Goal: Transaction & Acquisition: Purchase product/service

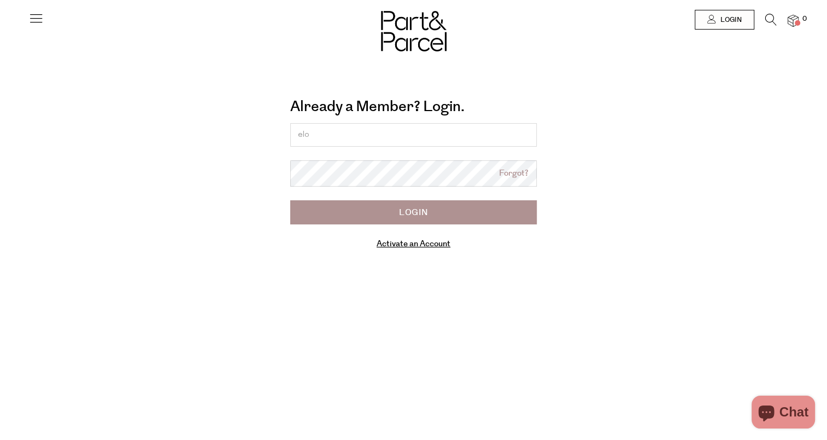
type input "[EMAIL_ADDRESS][DOMAIN_NAME]"
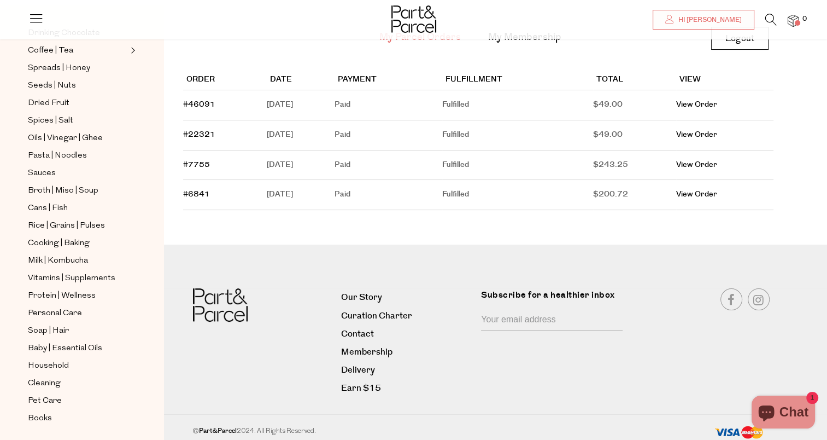
scroll to position [294, 0]
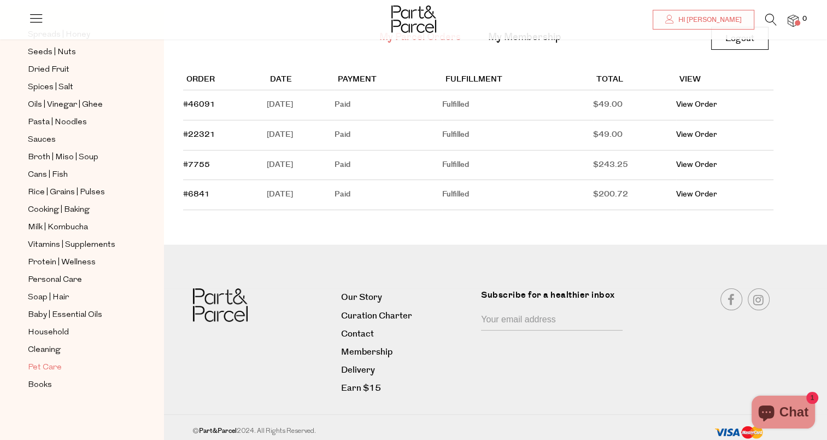
click at [50, 362] on span "Pet Care" at bounding box center [45, 367] width 34 height 13
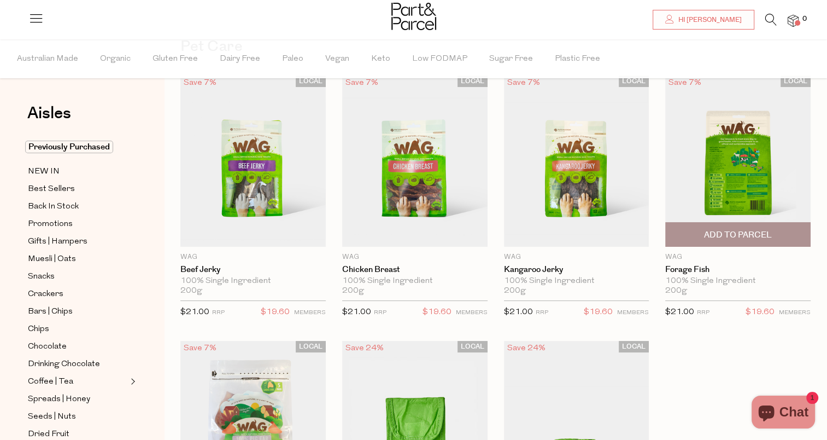
scroll to position [68, 0]
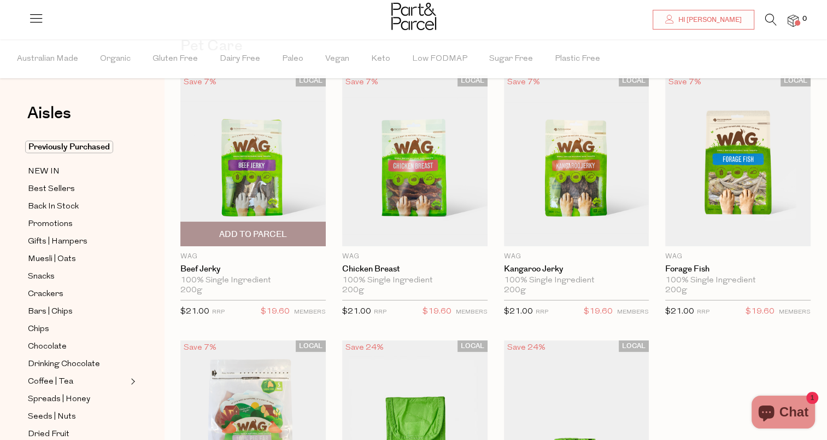
click at [243, 234] on span "Add To Parcel" at bounding box center [253, 233] width 68 height 11
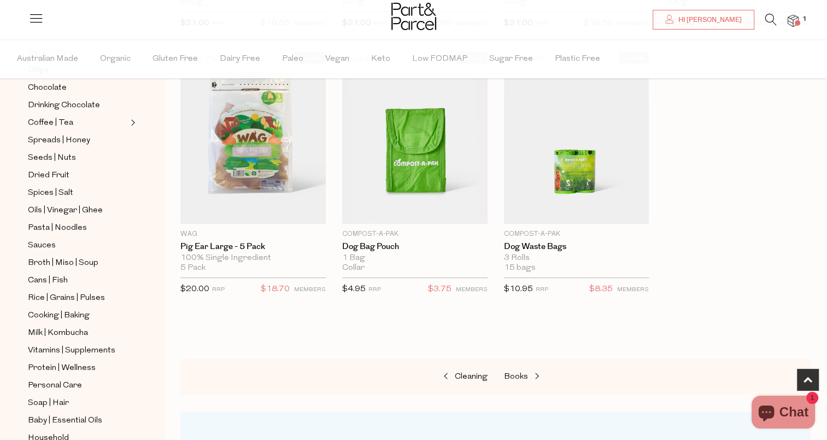
scroll to position [248, 0]
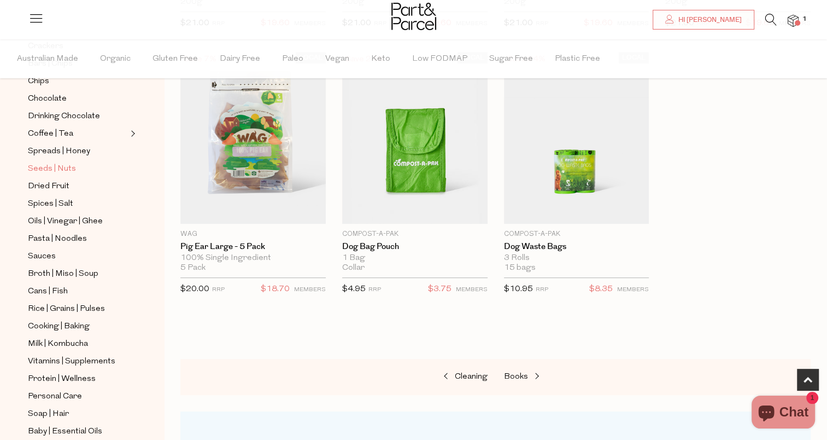
click at [49, 166] on span "Seeds | Nuts" at bounding box center [52, 168] width 48 height 13
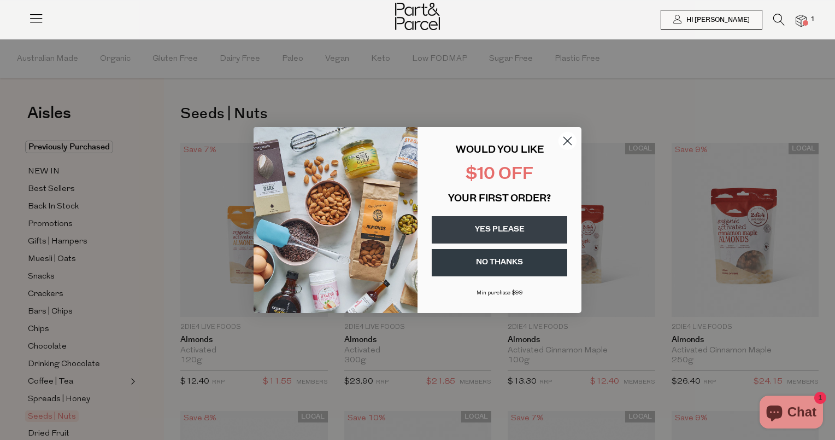
click at [520, 230] on button "YES PLEASE" at bounding box center [500, 229] width 136 height 27
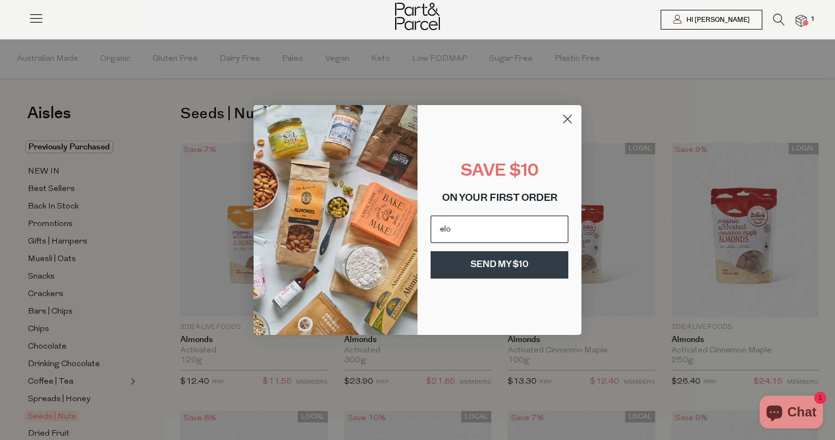
type input "[EMAIL_ADDRESS][DOMAIN_NAME]"
click at [489, 267] on button "SEND MY $10" at bounding box center [500, 264] width 138 height 27
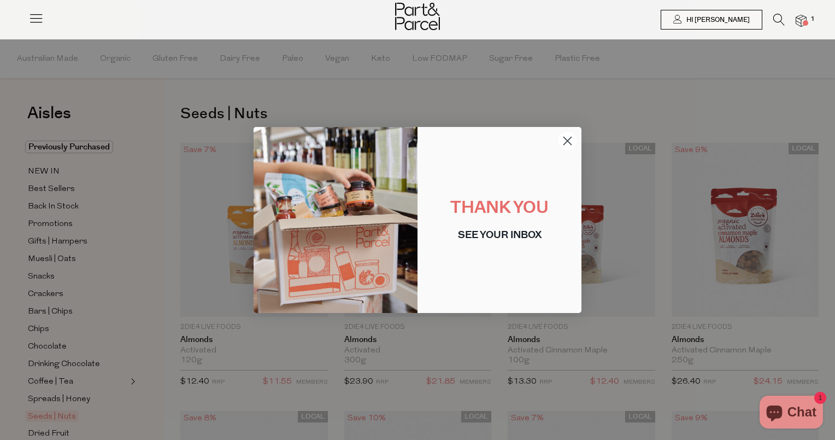
click at [569, 139] on circle "Close dialog" at bounding box center [568, 141] width 18 height 18
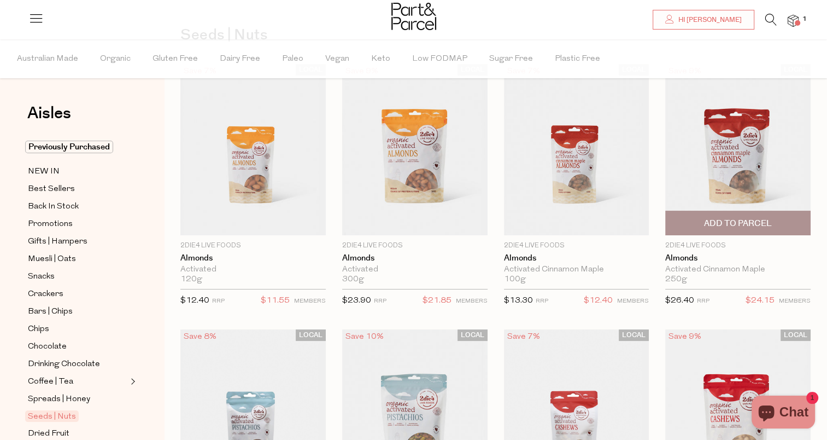
scroll to position [81, 0]
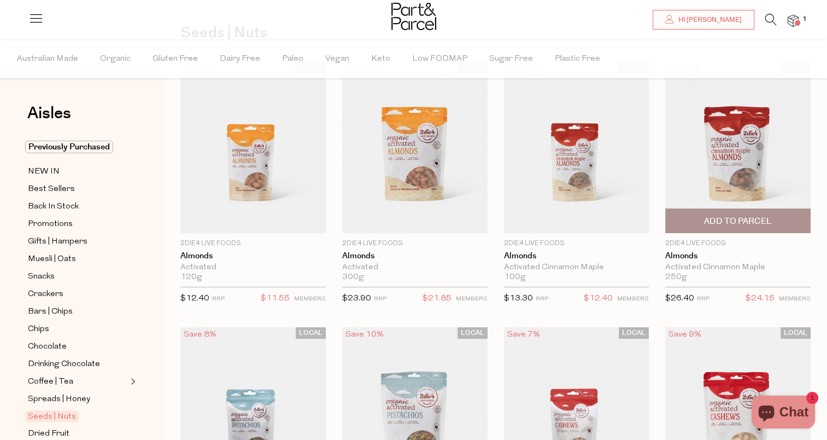
click at [729, 223] on span "Add To Parcel" at bounding box center [738, 220] width 68 height 11
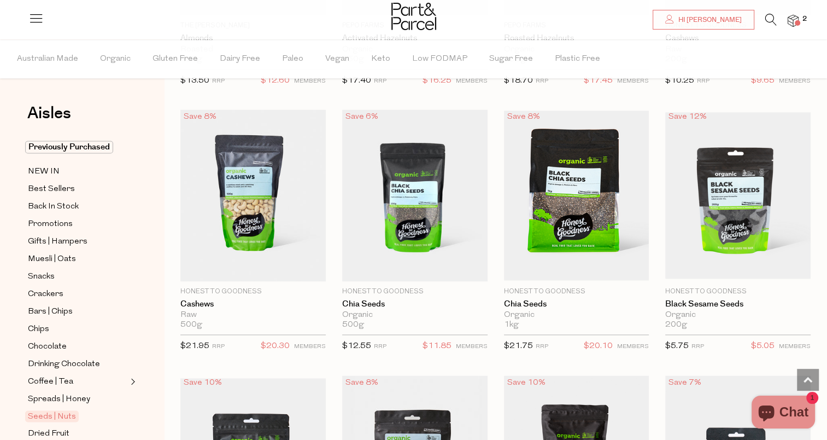
scroll to position [1627, 0]
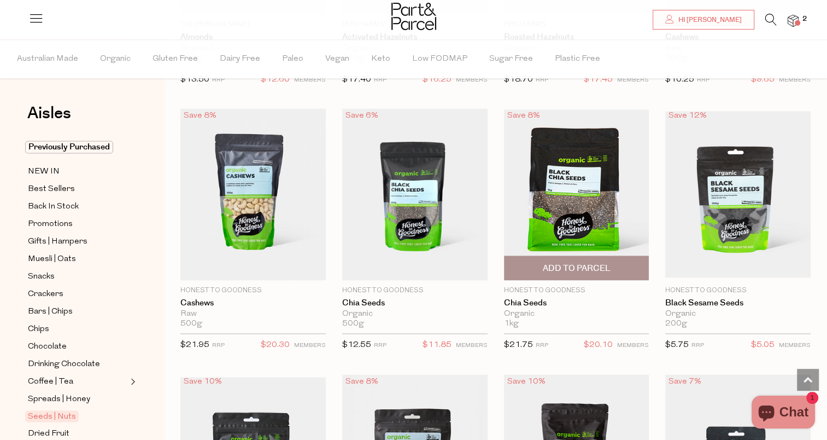
click at [541, 264] on span "Add To Parcel" at bounding box center [576, 268] width 139 height 24
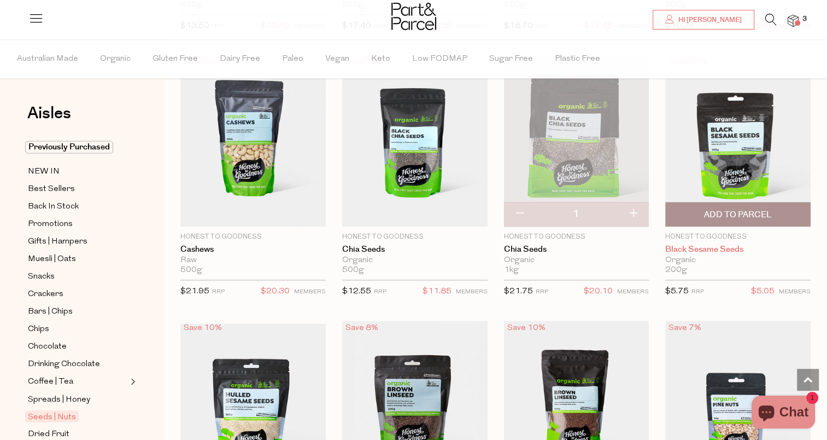
scroll to position [1681, 0]
click at [720, 208] on span "Add To Parcel" at bounding box center [738, 213] width 68 height 11
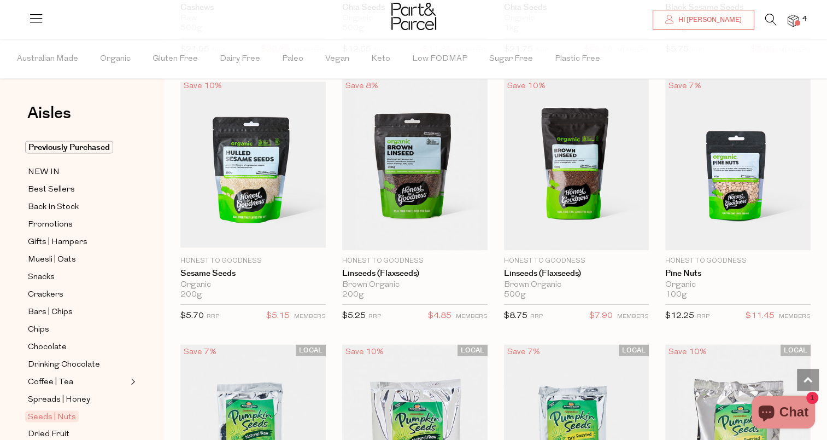
scroll to position [1922, 0]
click at [693, 230] on span "Add To Parcel" at bounding box center [738, 238] width 139 height 24
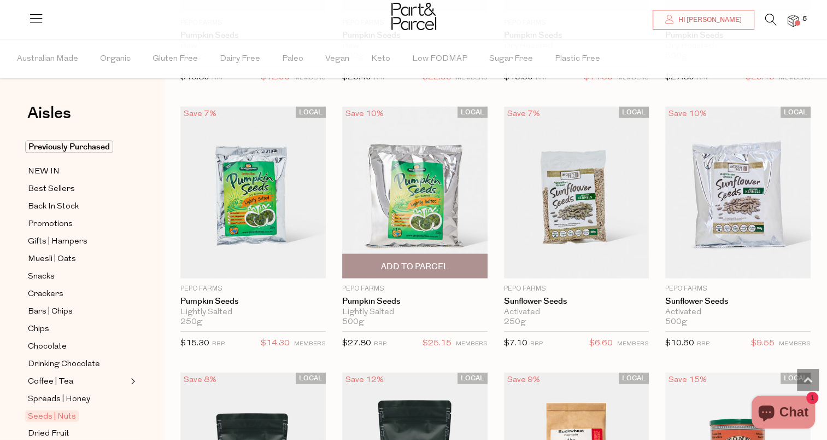
scroll to position [2427, 0]
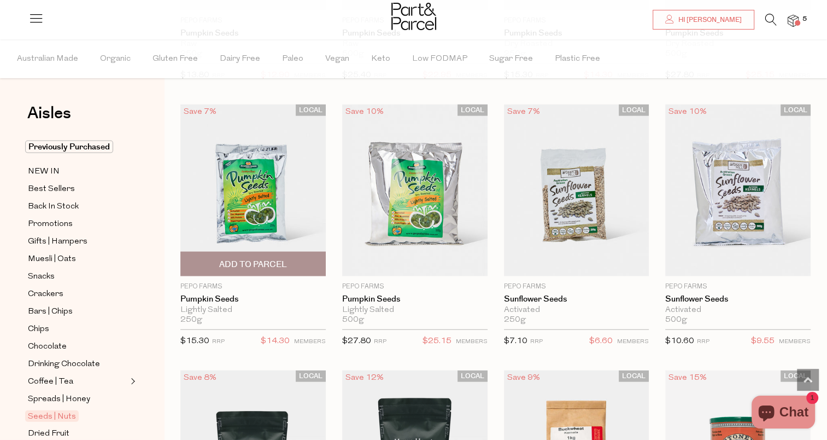
click at [285, 259] on span "Add To Parcel" at bounding box center [253, 264] width 68 height 11
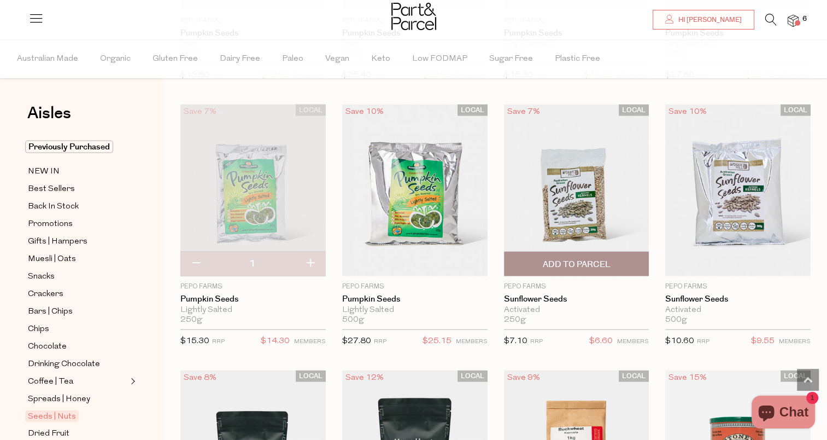
click at [584, 259] on span "Add To Parcel" at bounding box center [576, 264] width 68 height 11
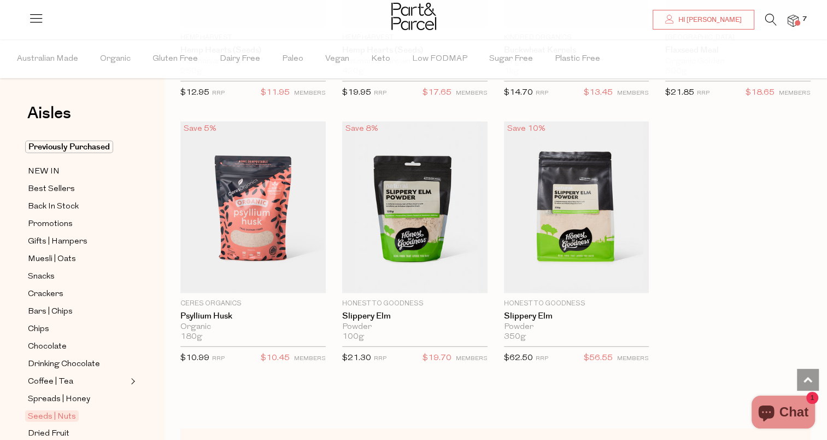
scroll to position [2934, 0]
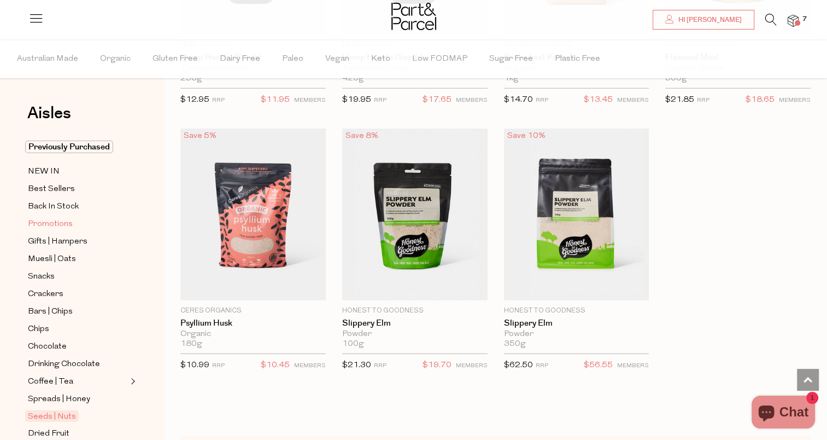
click at [54, 220] on span "Promotions" at bounding box center [50, 224] width 45 height 13
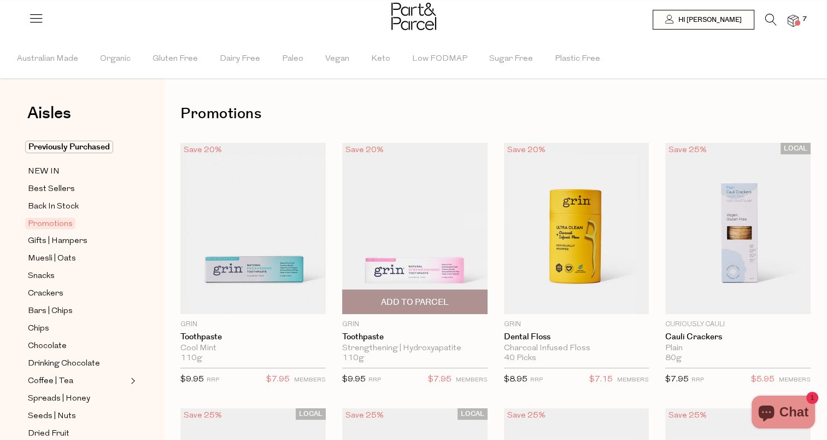
click at [424, 300] on span "Add To Parcel" at bounding box center [415, 301] width 68 height 11
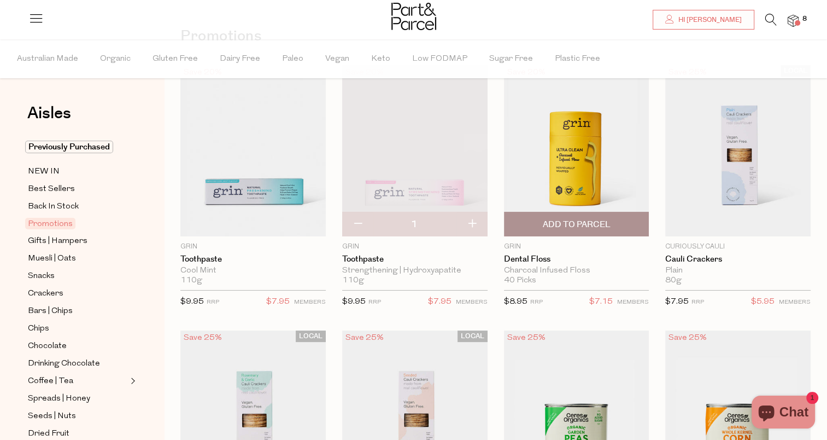
scroll to position [78, 0]
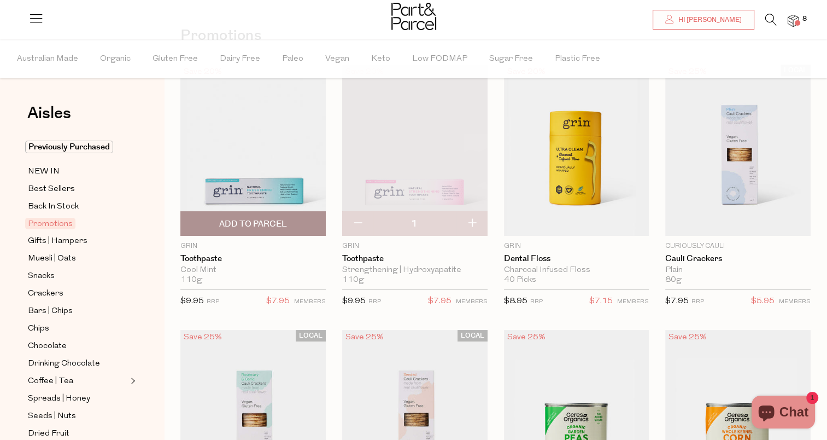
click at [257, 219] on span "Add To Parcel" at bounding box center [253, 223] width 68 height 11
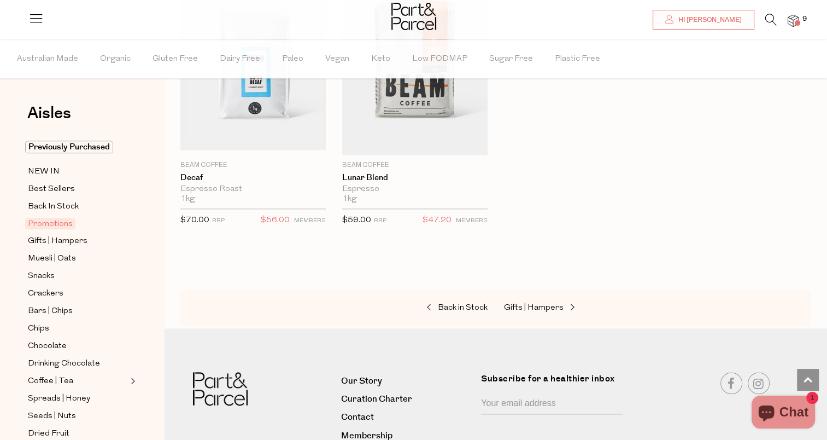
scroll to position [1316, 0]
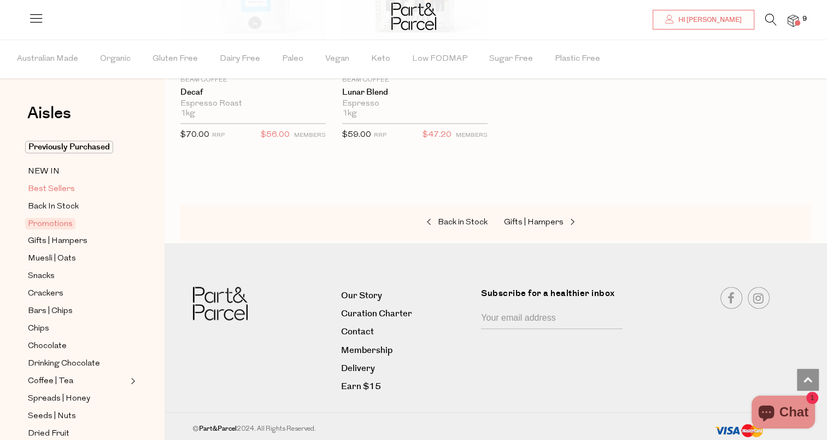
click at [45, 186] on span "Best Sellers" at bounding box center [51, 189] width 47 height 13
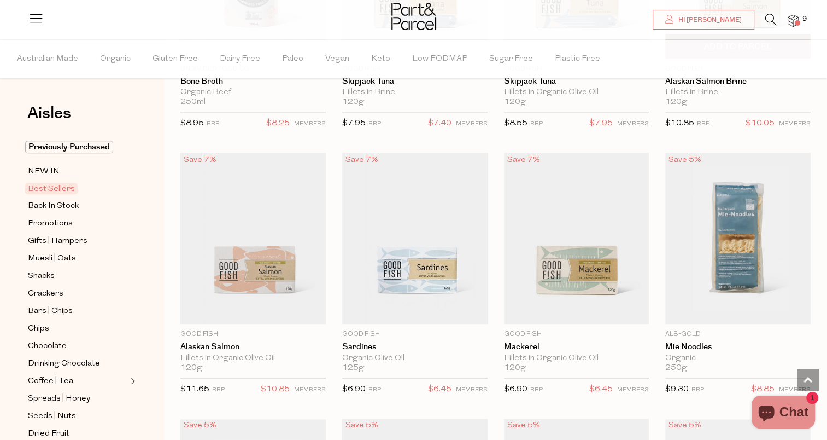
scroll to position [1063, 0]
click at [539, 307] on span "Add To Parcel" at bounding box center [576, 311] width 139 height 24
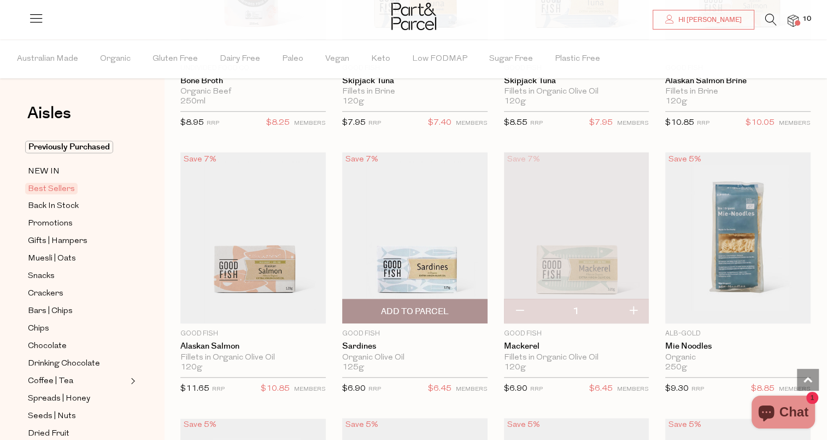
click at [433, 308] on span "Add To Parcel" at bounding box center [415, 311] width 68 height 11
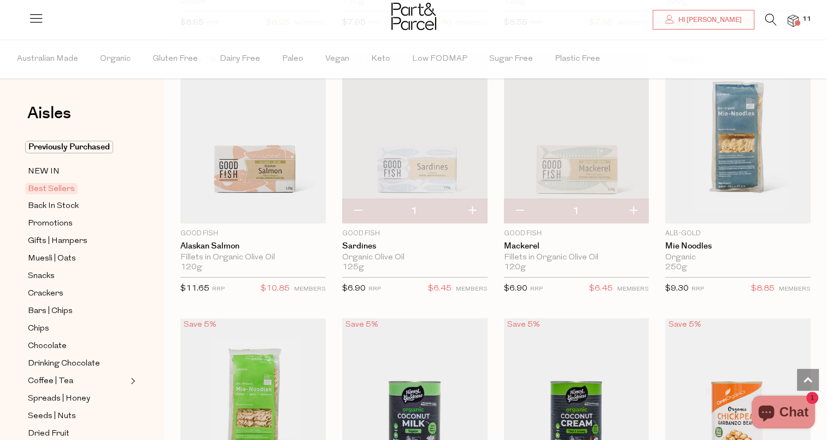
scroll to position [1161, 0]
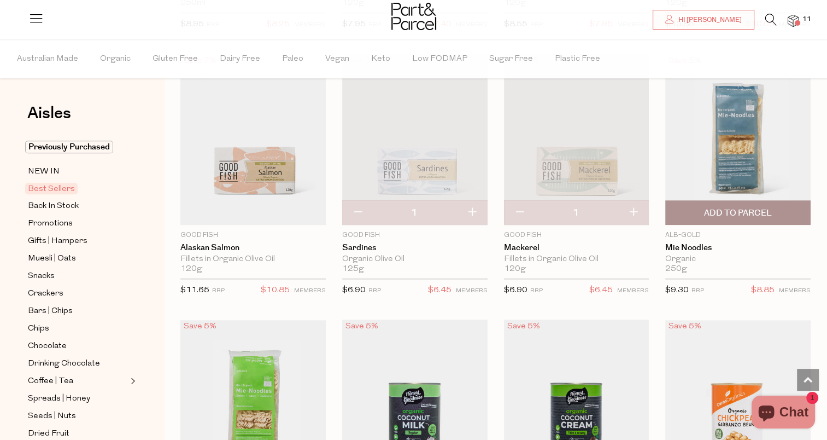
click at [722, 211] on span "Add To Parcel" at bounding box center [738, 212] width 68 height 11
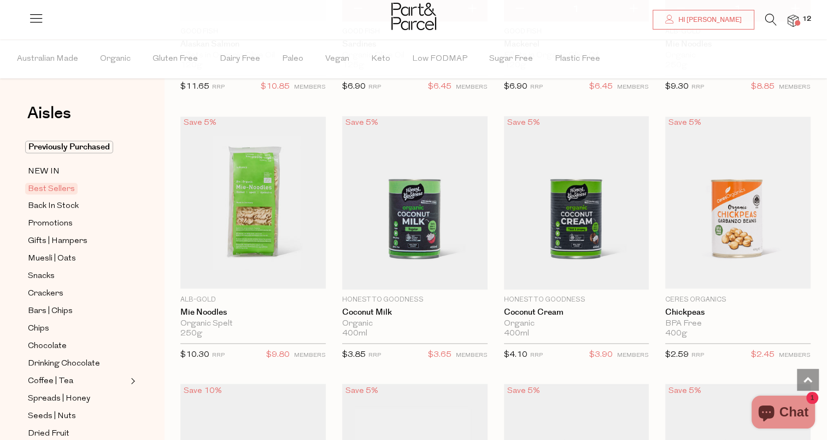
scroll to position [1366, 0]
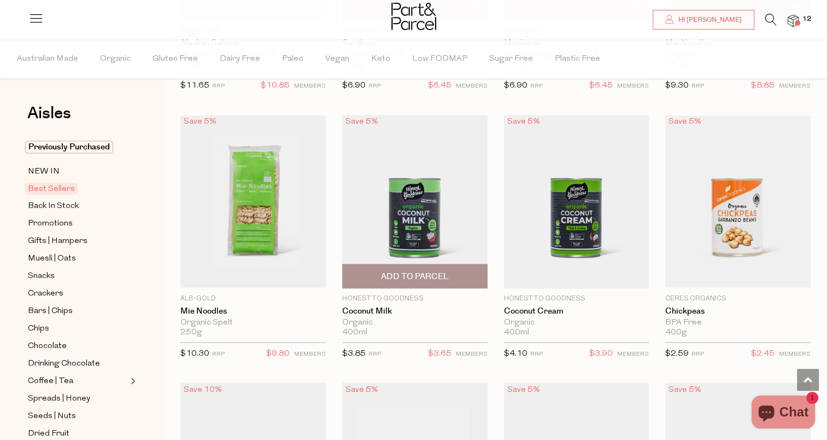
click at [453, 273] on span "Add To Parcel" at bounding box center [414, 276] width 139 height 24
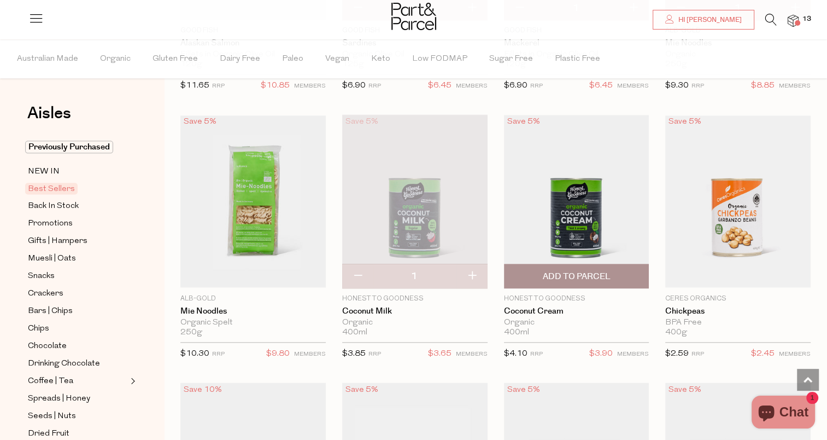
click at [573, 276] on span "Add To Parcel" at bounding box center [576, 276] width 68 height 11
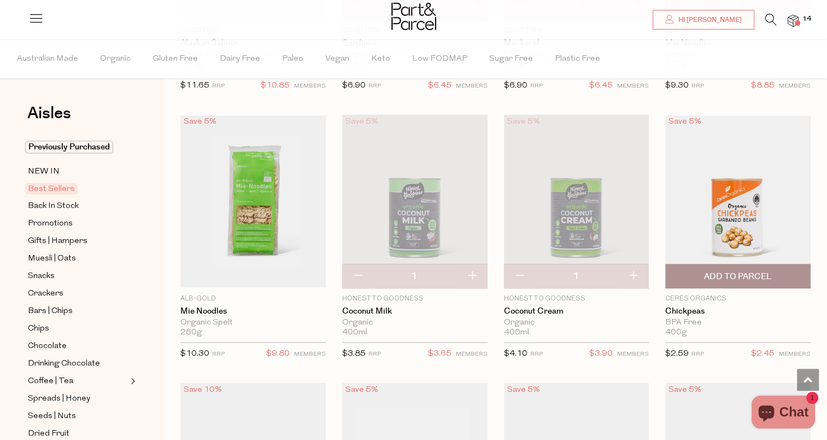
click at [726, 271] on span "Add To Parcel" at bounding box center [738, 276] width 68 height 11
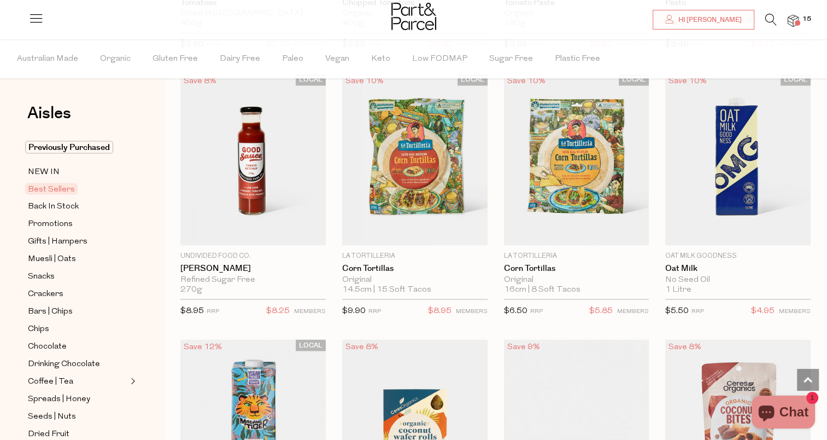
scroll to position [1939, 0]
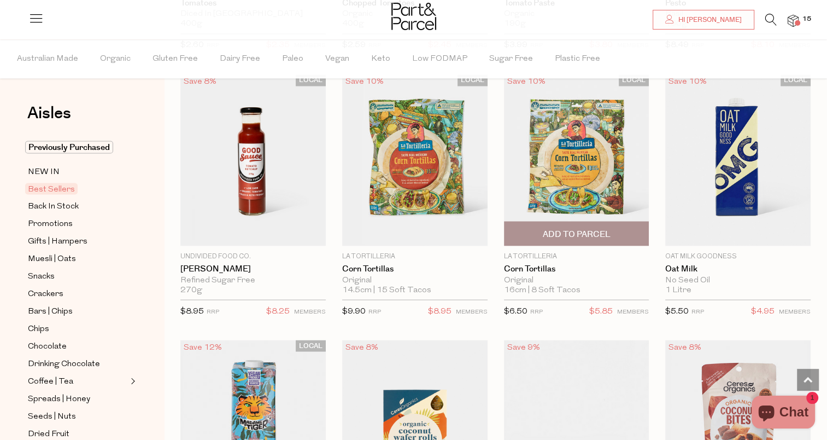
click at [543, 228] on span "Add To Parcel" at bounding box center [576, 233] width 68 height 11
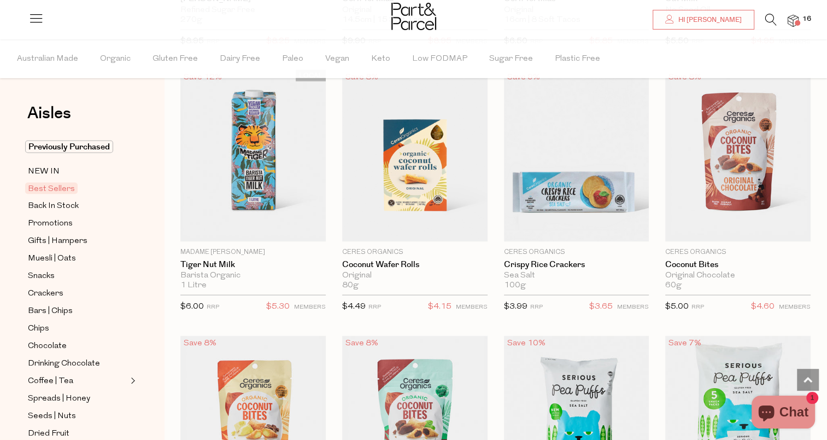
scroll to position [2208, 0]
click at [726, 228] on span "Add To Parcel" at bounding box center [738, 229] width 68 height 11
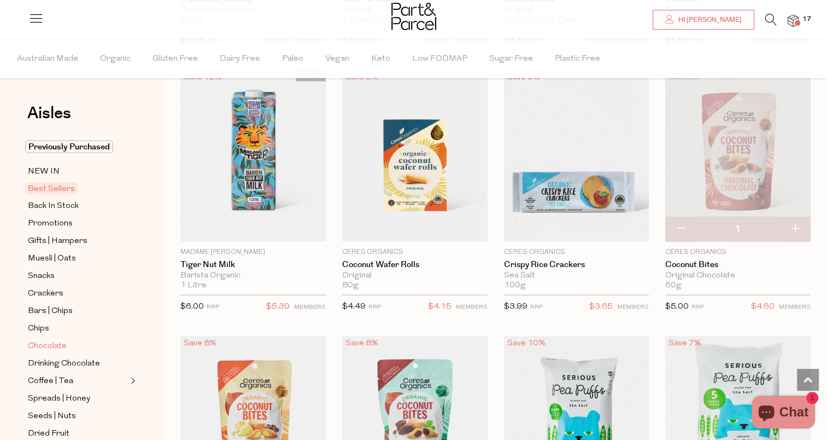
click at [50, 345] on span "Chocolate" at bounding box center [47, 345] width 39 height 13
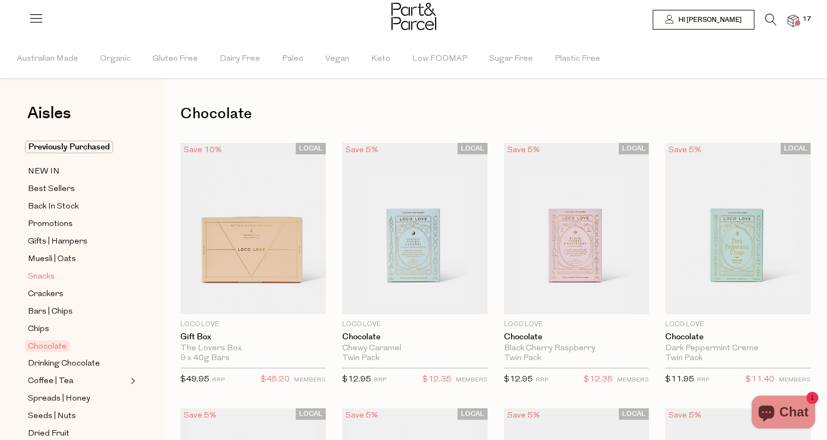
click at [38, 277] on span "Snacks" at bounding box center [41, 276] width 27 height 13
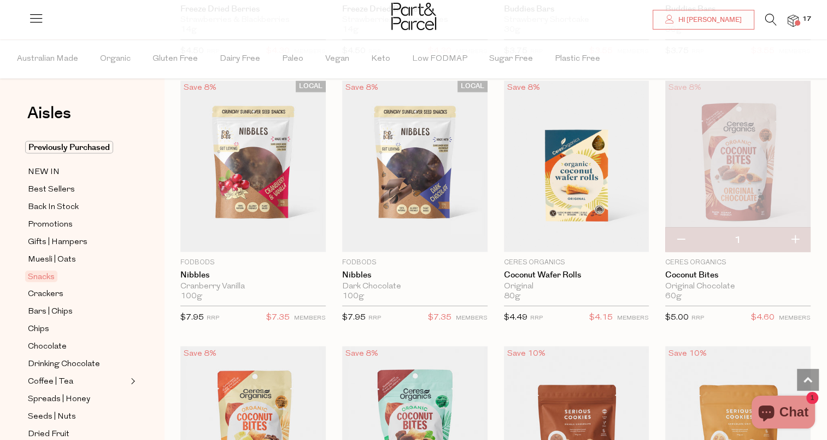
scroll to position [1931, 0]
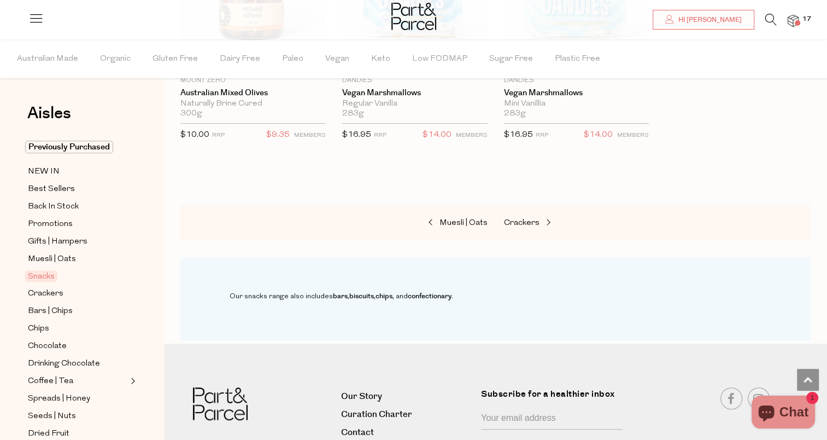
scroll to position [4768, 0]
click at [195, 55] on span "Gluten Free" at bounding box center [175, 59] width 45 height 38
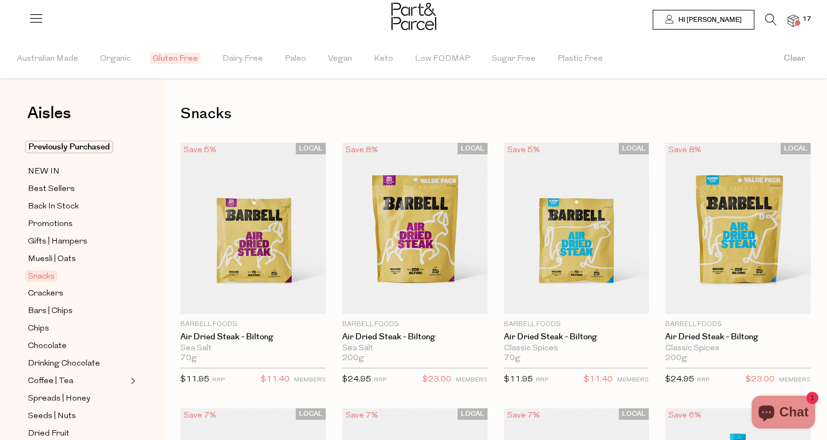
click at [801, 18] on span "17" at bounding box center [807, 19] width 14 height 10
